Goal: Task Accomplishment & Management: Use online tool/utility

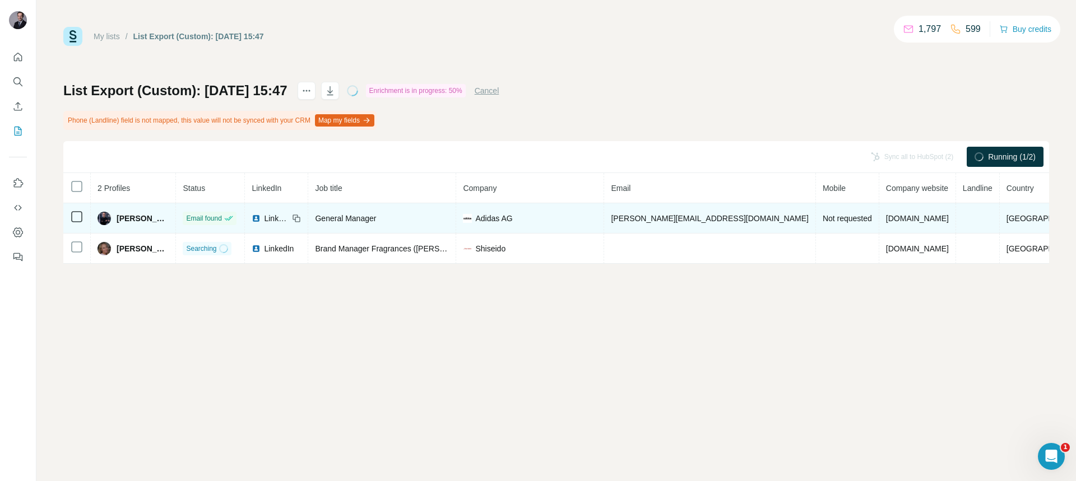
click at [289, 215] on span "LinkedIn" at bounding box center [276, 218] width 25 height 11
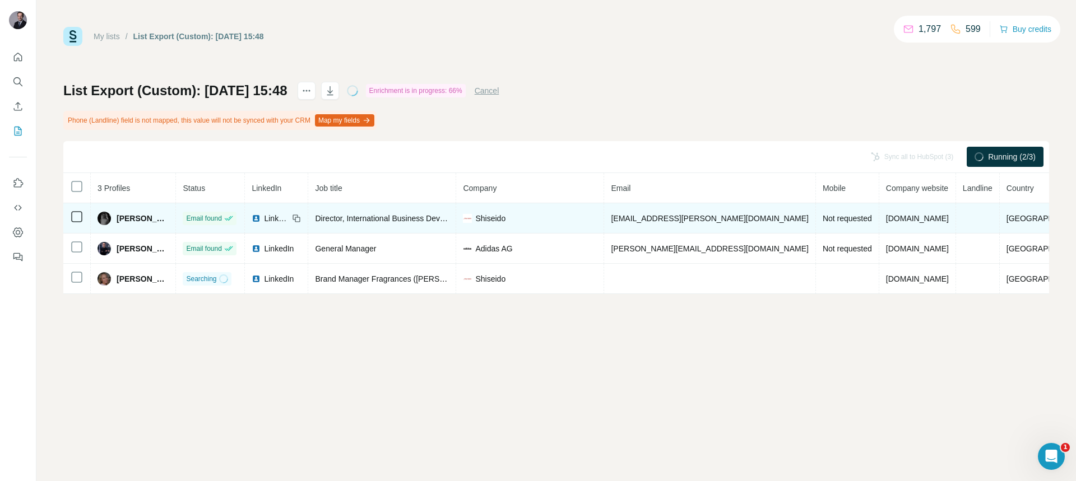
click at [83, 222] on td at bounding box center [76, 218] width 27 height 30
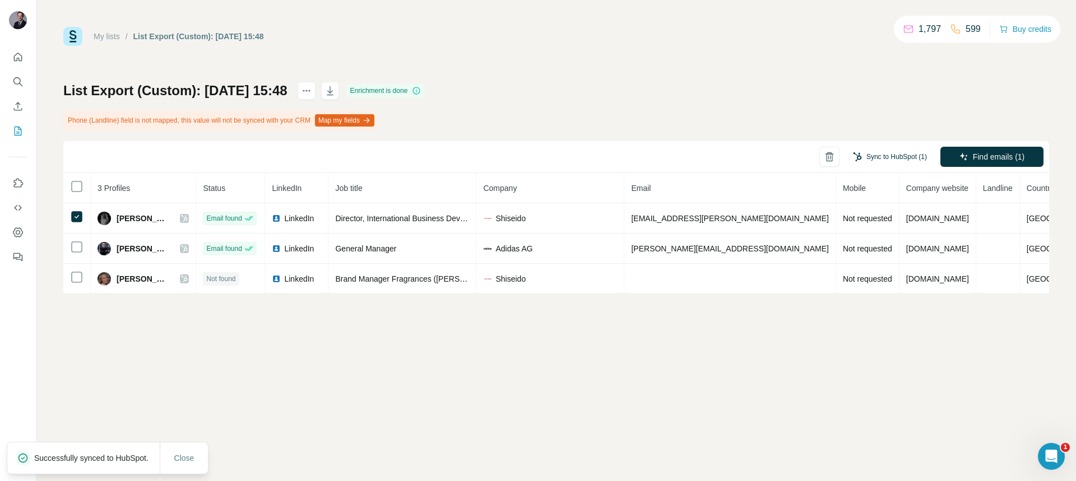
click at [874, 158] on button "Sync to HubSpot (1)" at bounding box center [890, 157] width 90 height 17
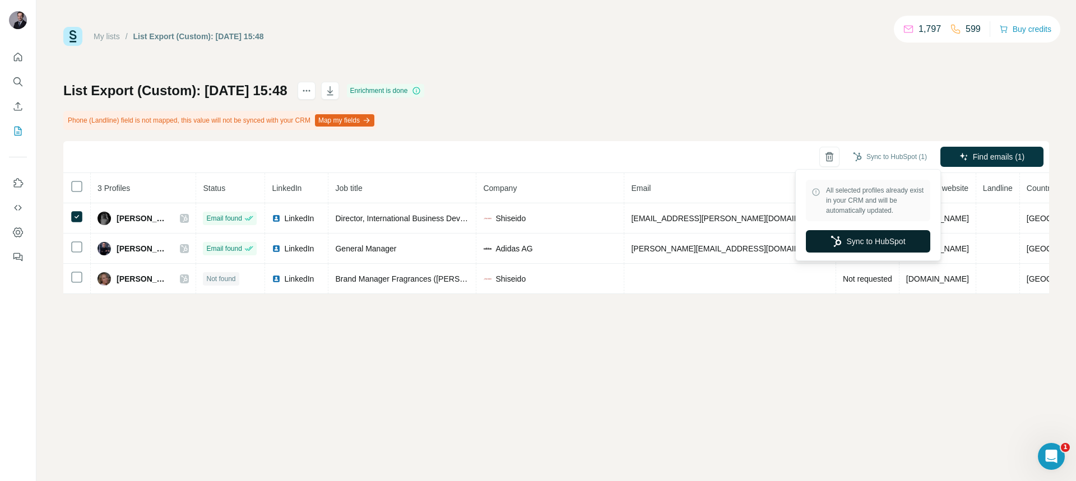
click at [834, 240] on icon "button" at bounding box center [836, 241] width 10 height 11
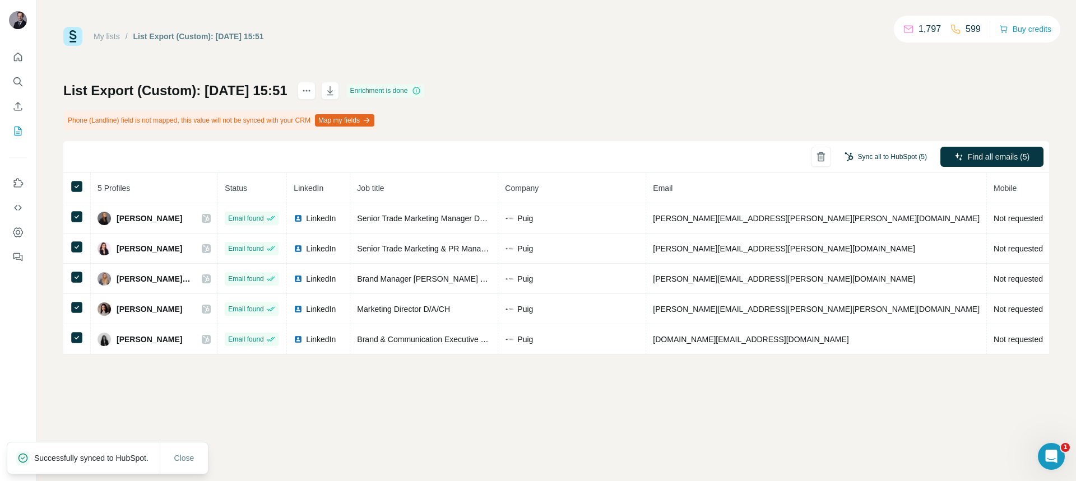
click at [906, 160] on button "Sync all to HubSpot (5)" at bounding box center [886, 157] width 98 height 17
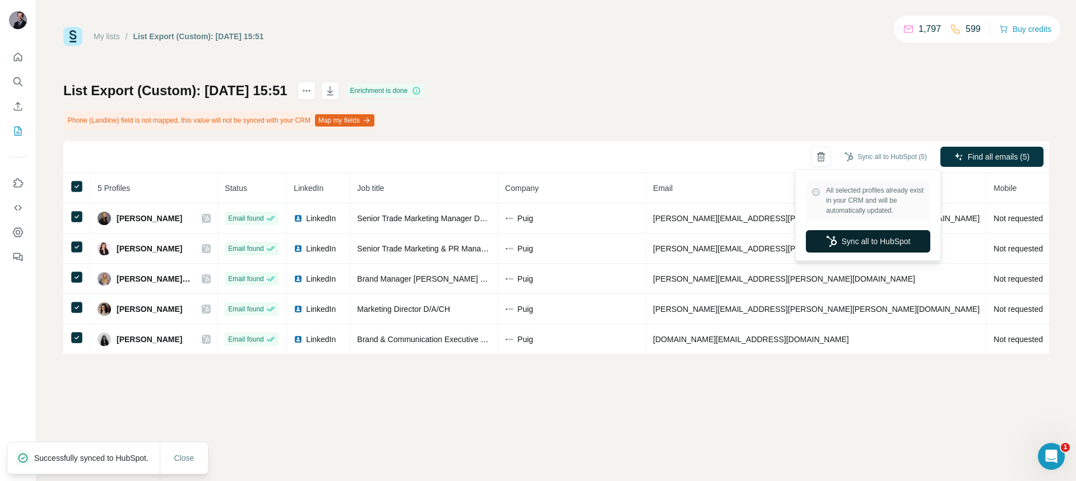
click at [860, 246] on button "Sync all to HubSpot" at bounding box center [868, 241] width 124 height 22
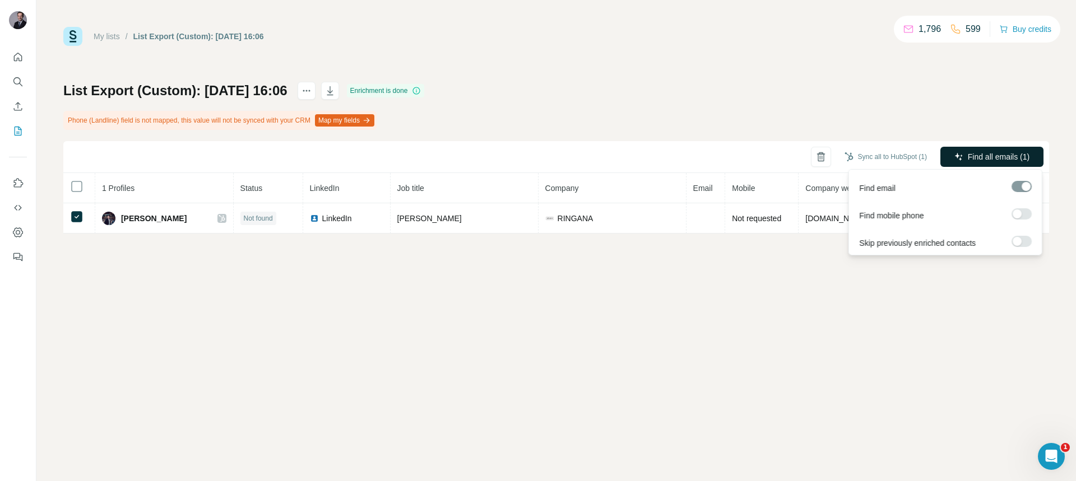
click at [964, 155] on button "Find all emails (1)" at bounding box center [991, 157] width 103 height 20
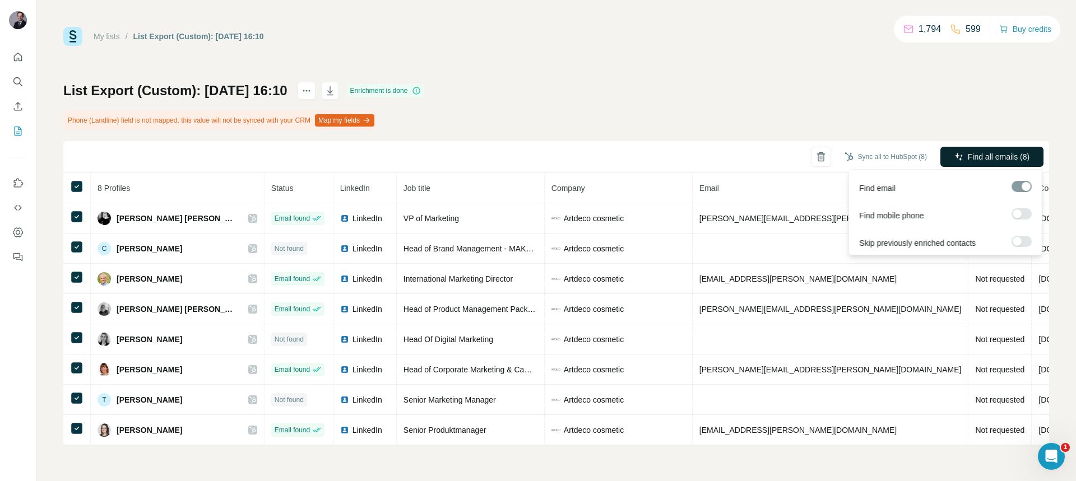
click at [972, 155] on span "Find all emails (8)" at bounding box center [999, 156] width 62 height 11
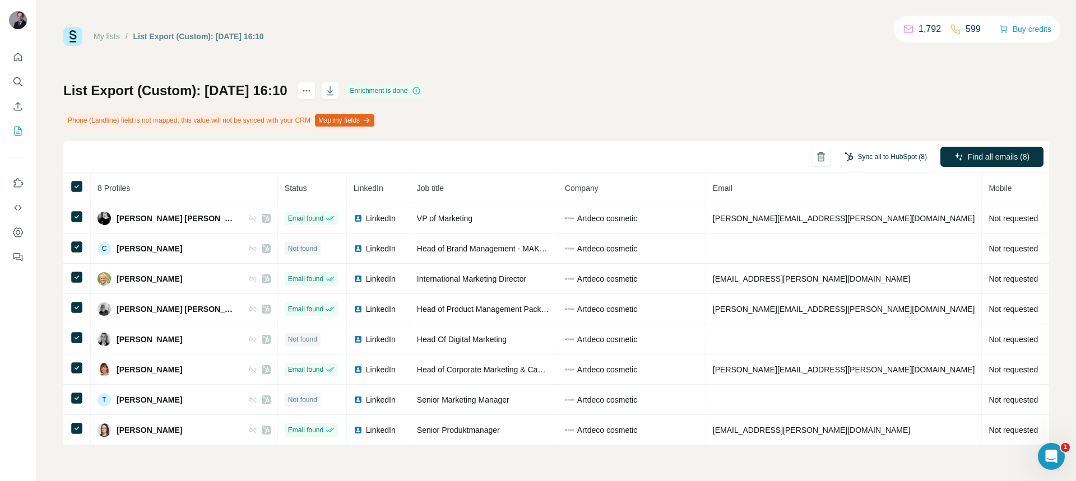
click at [891, 161] on button "Sync all to HubSpot (8)" at bounding box center [886, 157] width 98 height 17
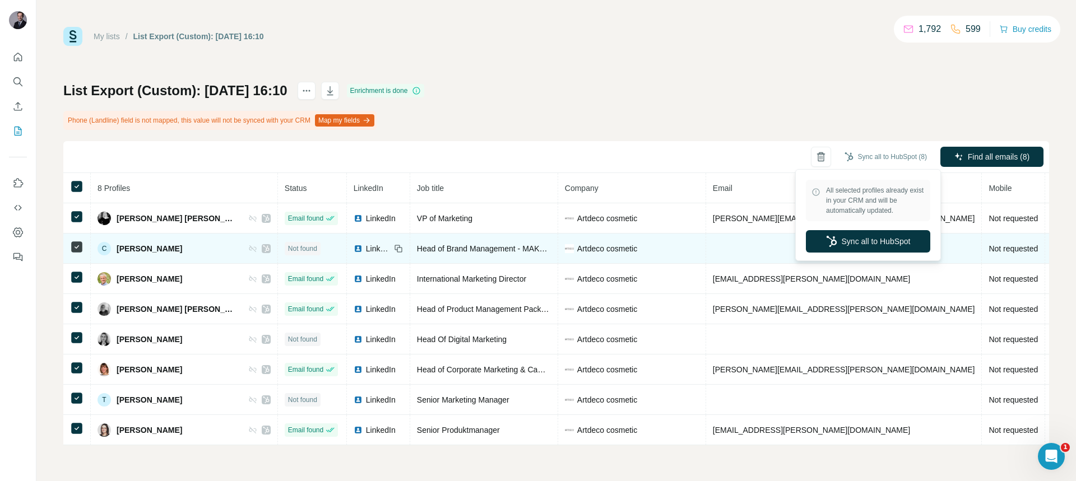
click at [846, 248] on button "Sync all to HubSpot" at bounding box center [868, 241] width 124 height 22
